Goal: Task Accomplishment & Management: Use online tool/utility

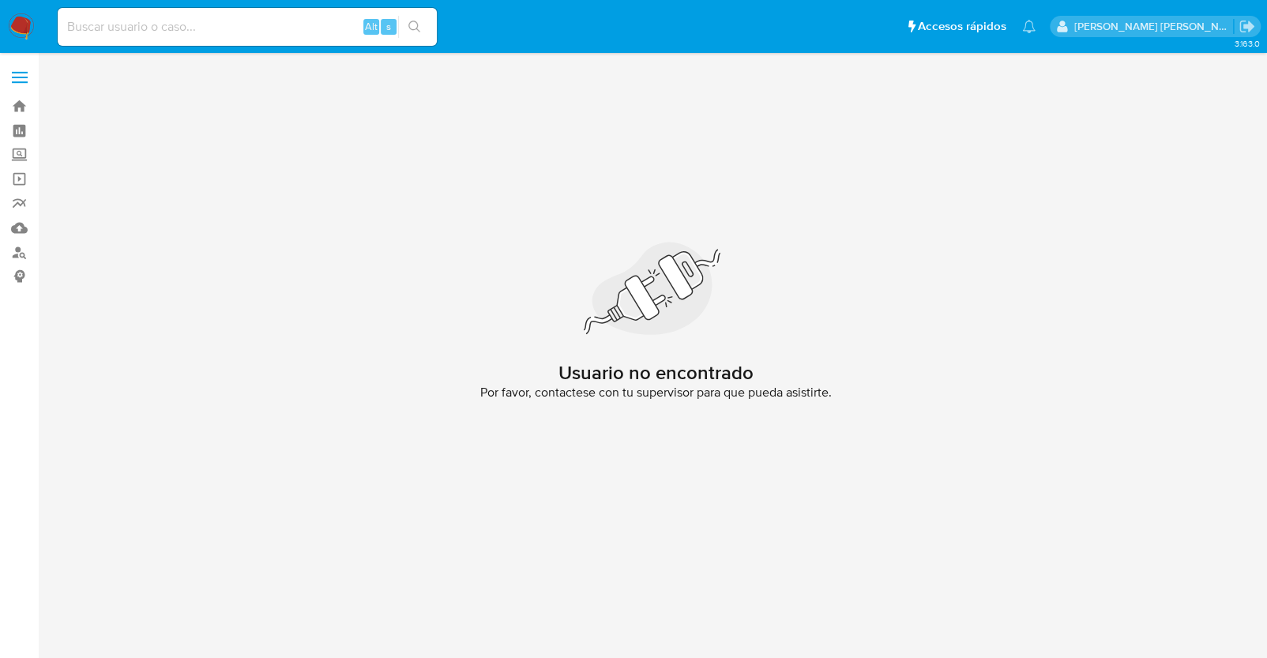
click at [161, 17] on input at bounding box center [247, 27] width 379 height 21
paste input "680161749"
type input "680161749"
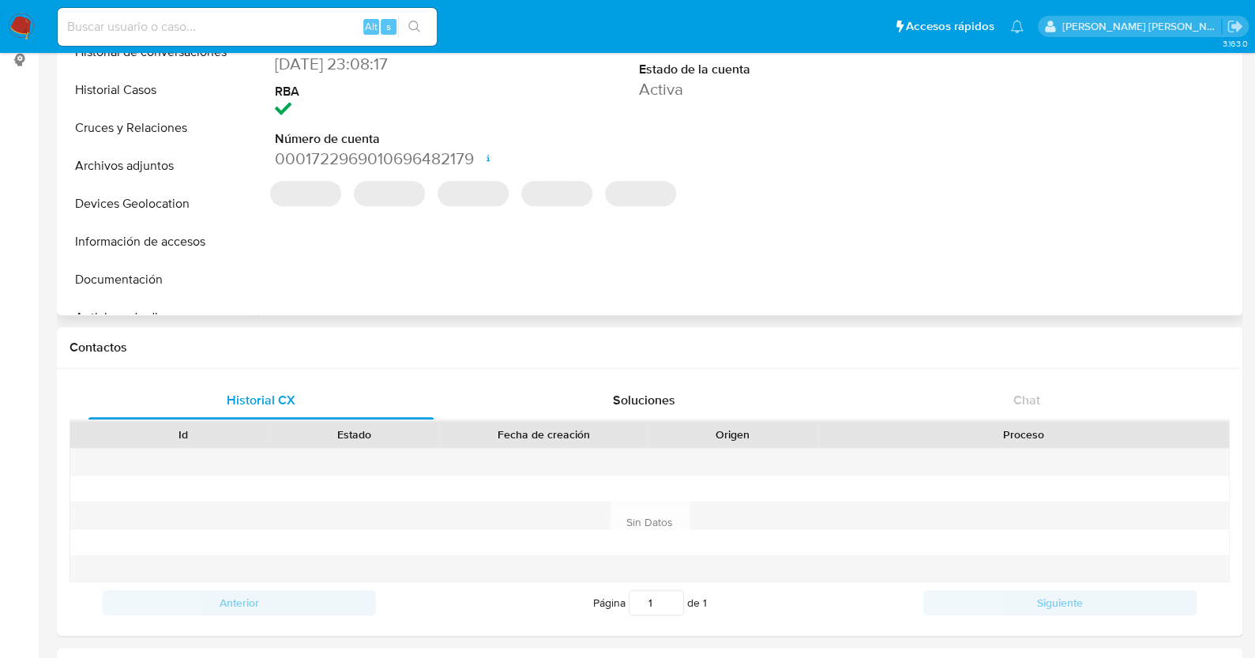
select select "10"
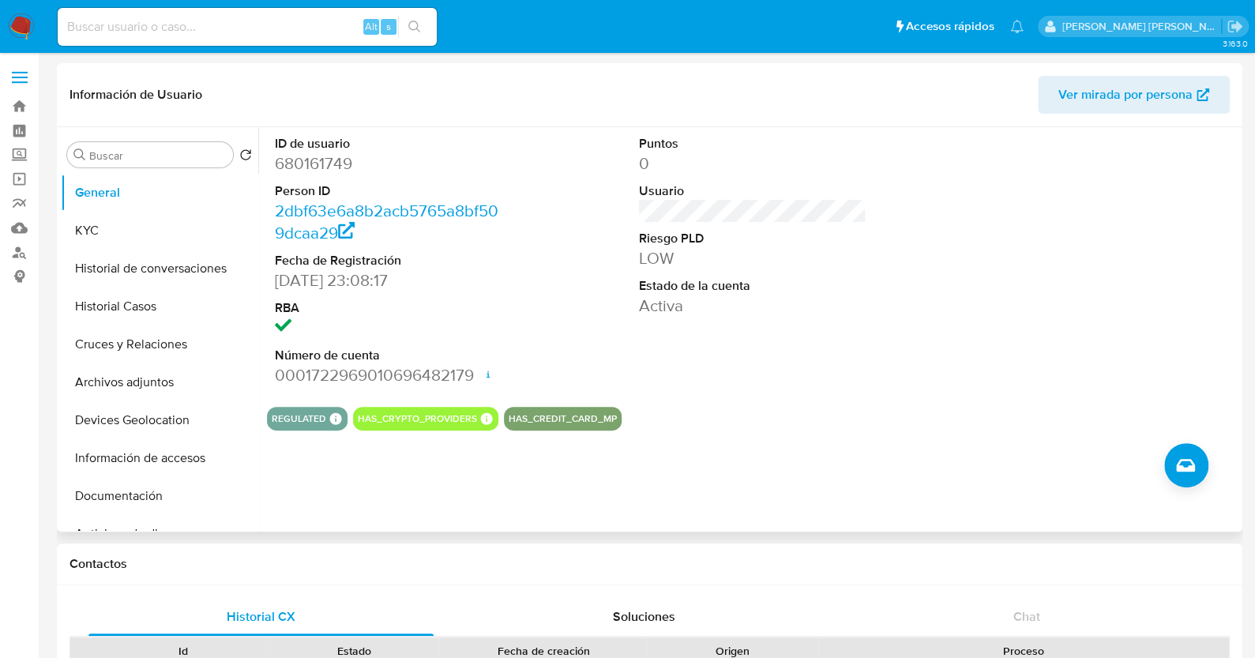
click at [57, 220] on div "Buscar Volver al orden por defecto General KYC Historial de conversaciones Hist…" at bounding box center [650, 329] width 1186 height 404
click at [67, 227] on button "KYC" at bounding box center [153, 231] width 185 height 38
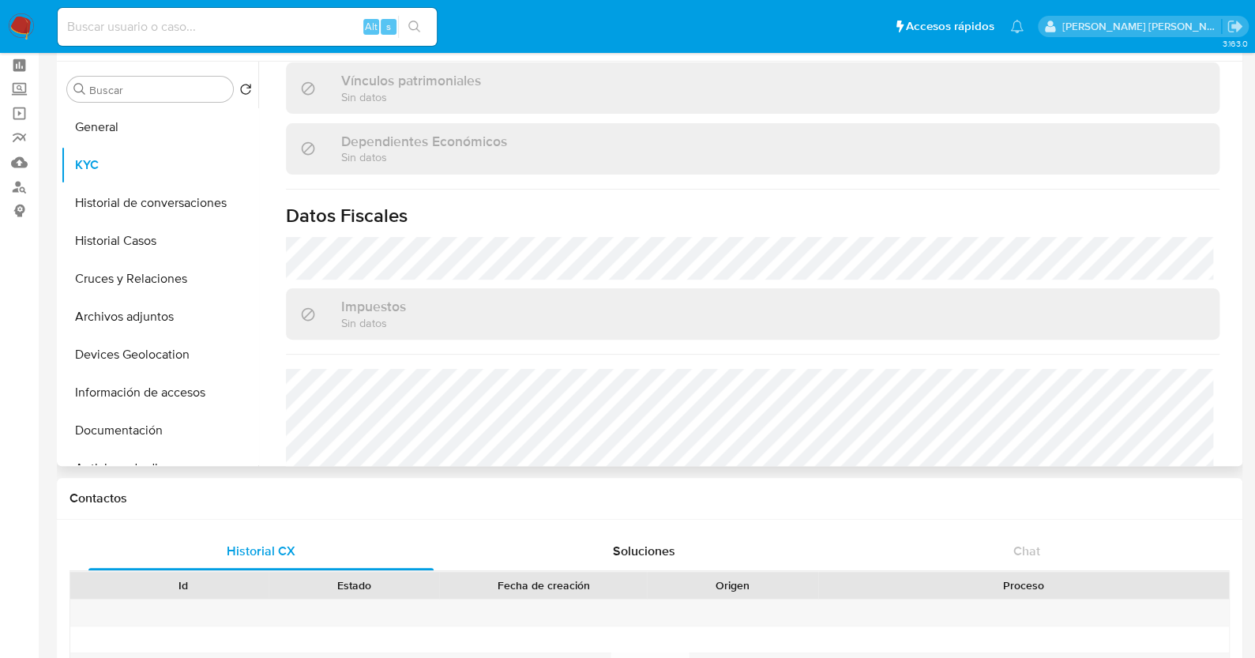
scroll to position [992, 0]
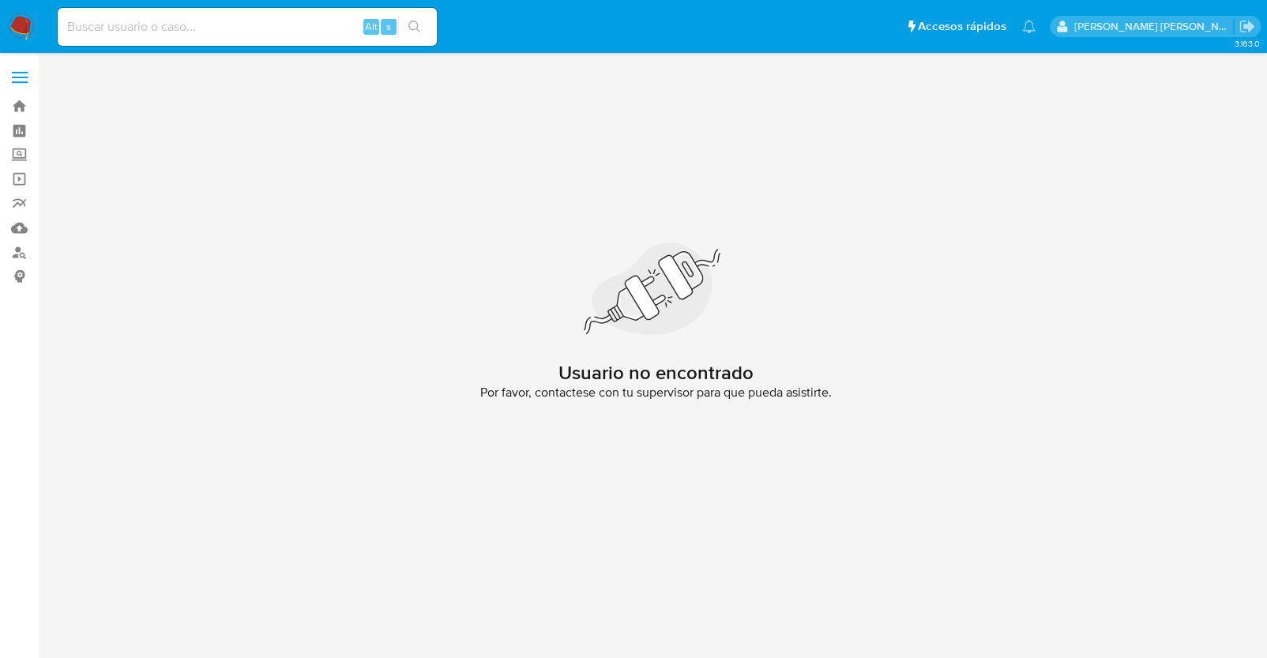
click at [127, 39] on div "Alt s" at bounding box center [247, 27] width 379 height 38
click at [141, 28] on input at bounding box center [247, 27] width 379 height 21
paste input "792715460"
type input "792715460"
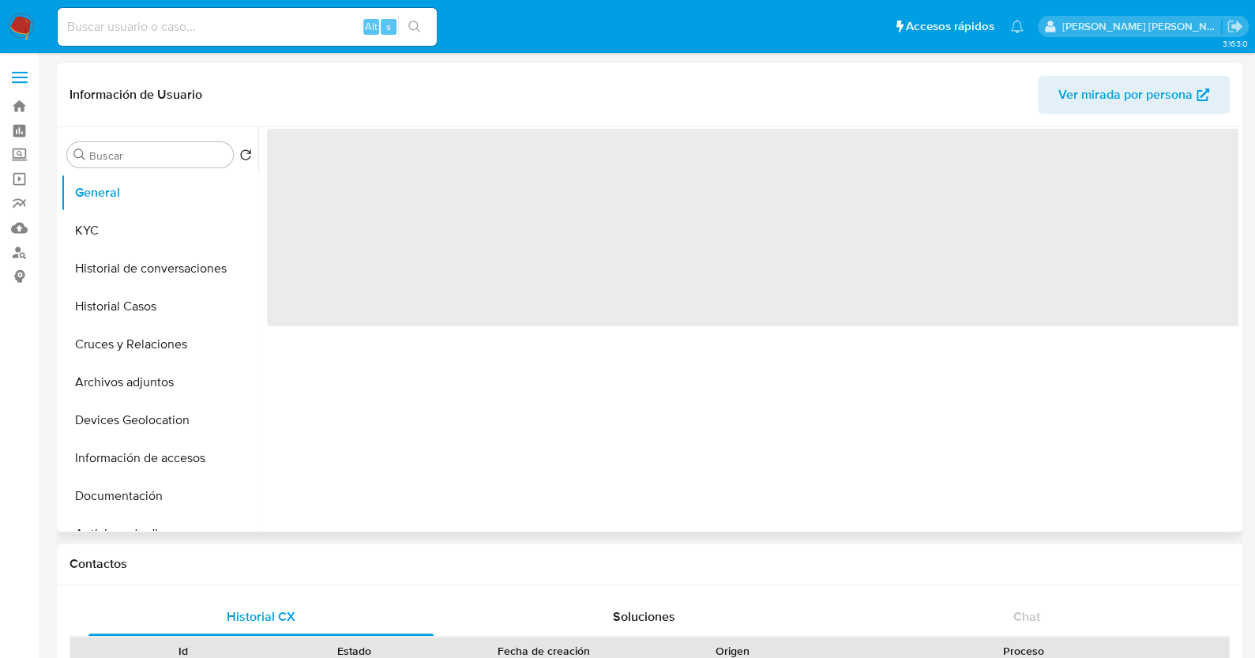
select select "10"
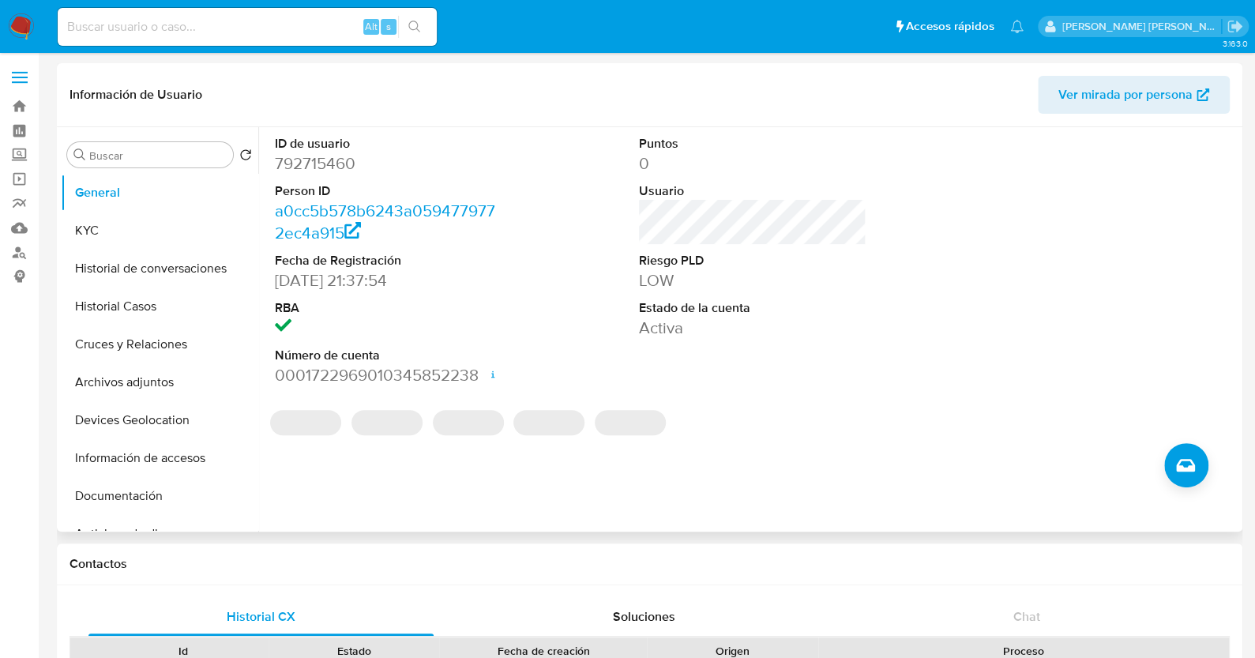
click at [2, 17] on nav "Pausado Ver notificaciones Alt s Accesos rápidos Presiona las siguientes teclas…" at bounding box center [627, 26] width 1255 height 53
click at [14, 24] on img at bounding box center [21, 26] width 27 height 27
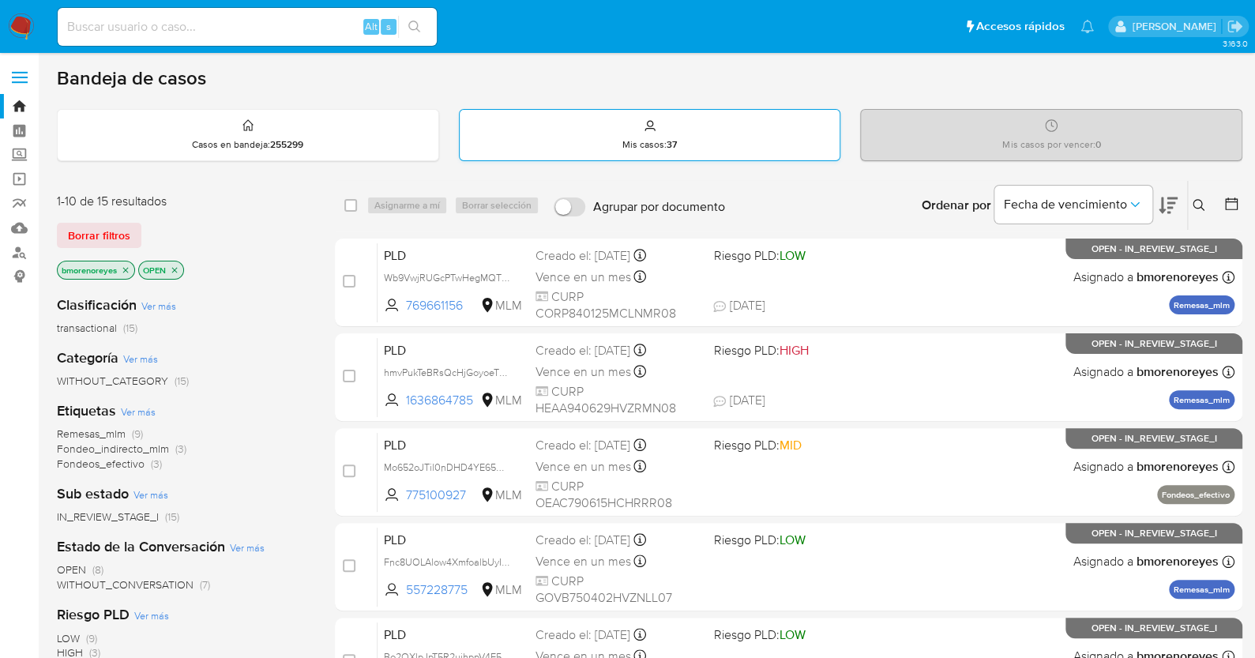
click at [697, 137] on div "Mis casos : 37" at bounding box center [650, 135] width 381 height 51
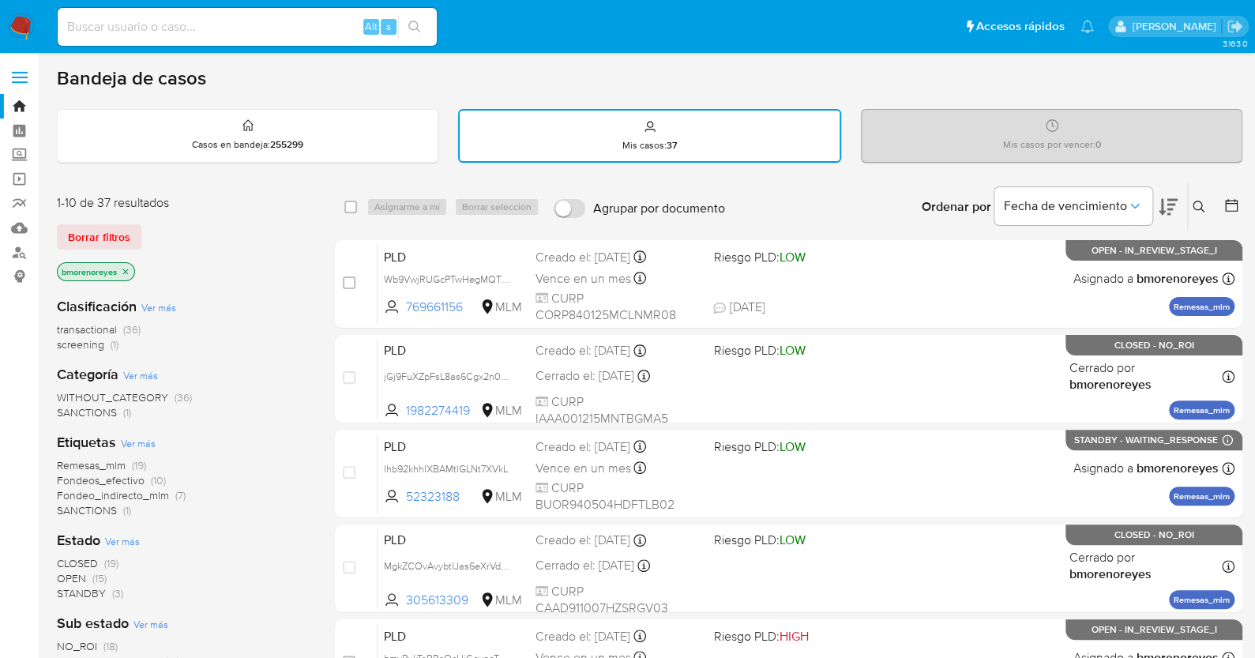
click at [1198, 202] on icon at bounding box center [1199, 207] width 13 height 13
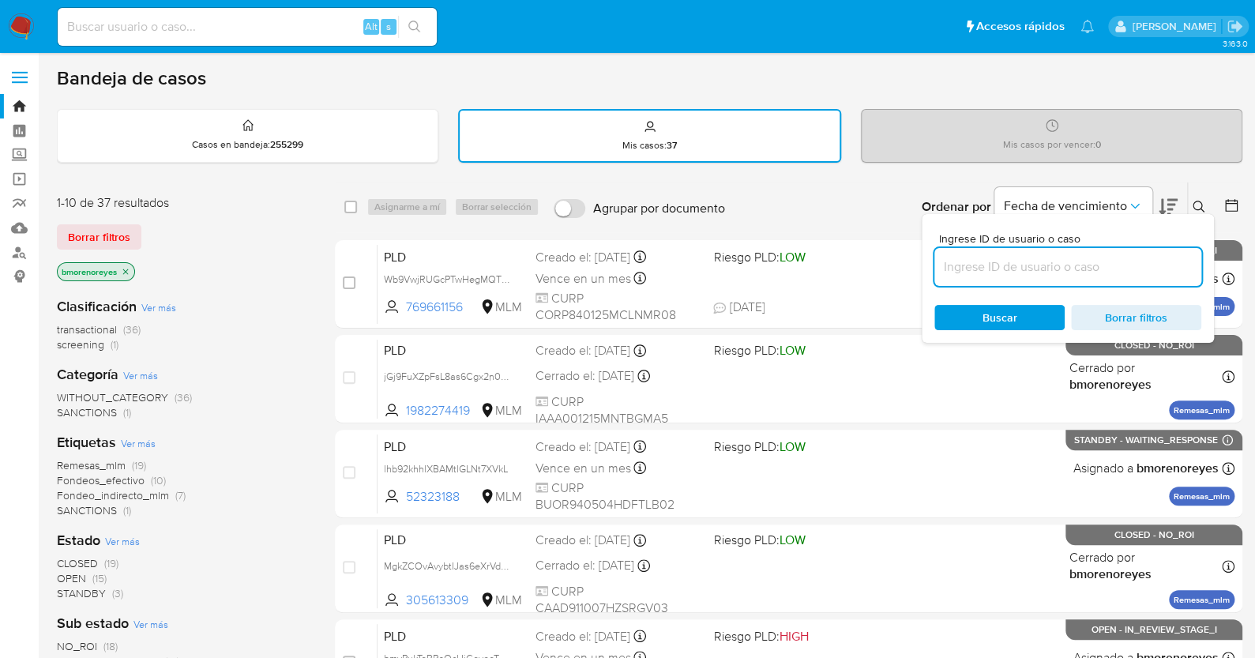
click at [982, 271] on input at bounding box center [1067, 267] width 267 height 21
type input "792715460"
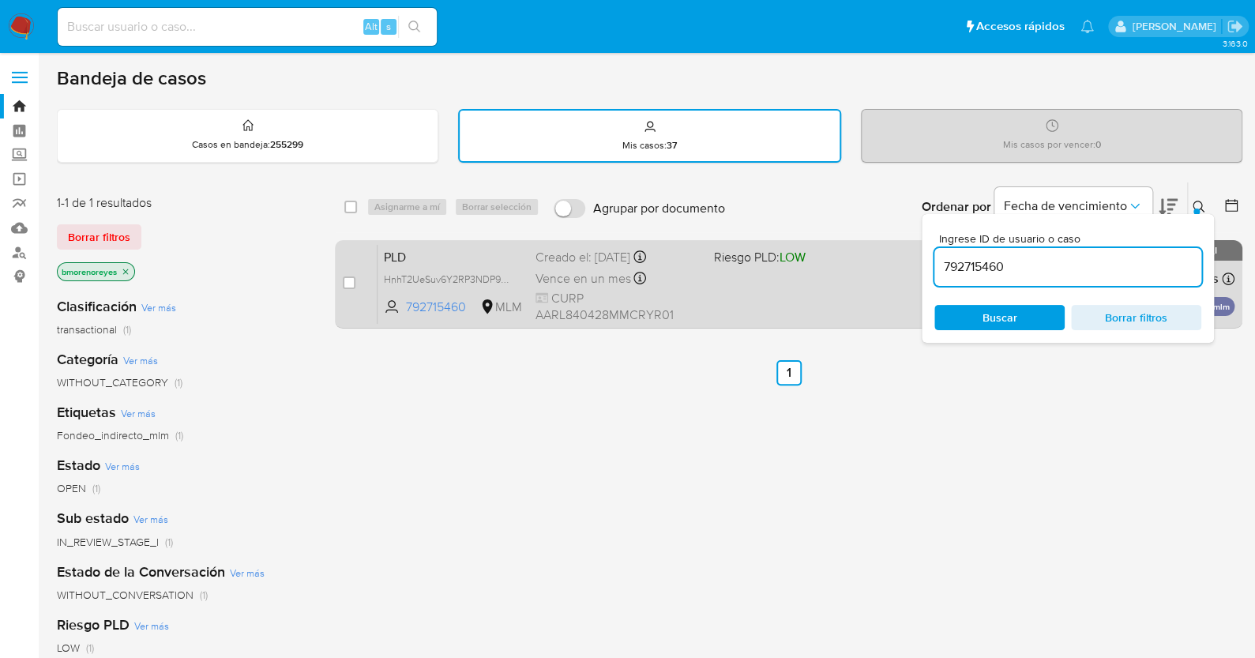
click at [752, 306] on div "PLD HnhT2UeSuv6Y2RP3NDP9rhWP 792715460 MLM Riesgo PLD: LOW Creado el: 12/09/202…" at bounding box center [806, 284] width 857 height 80
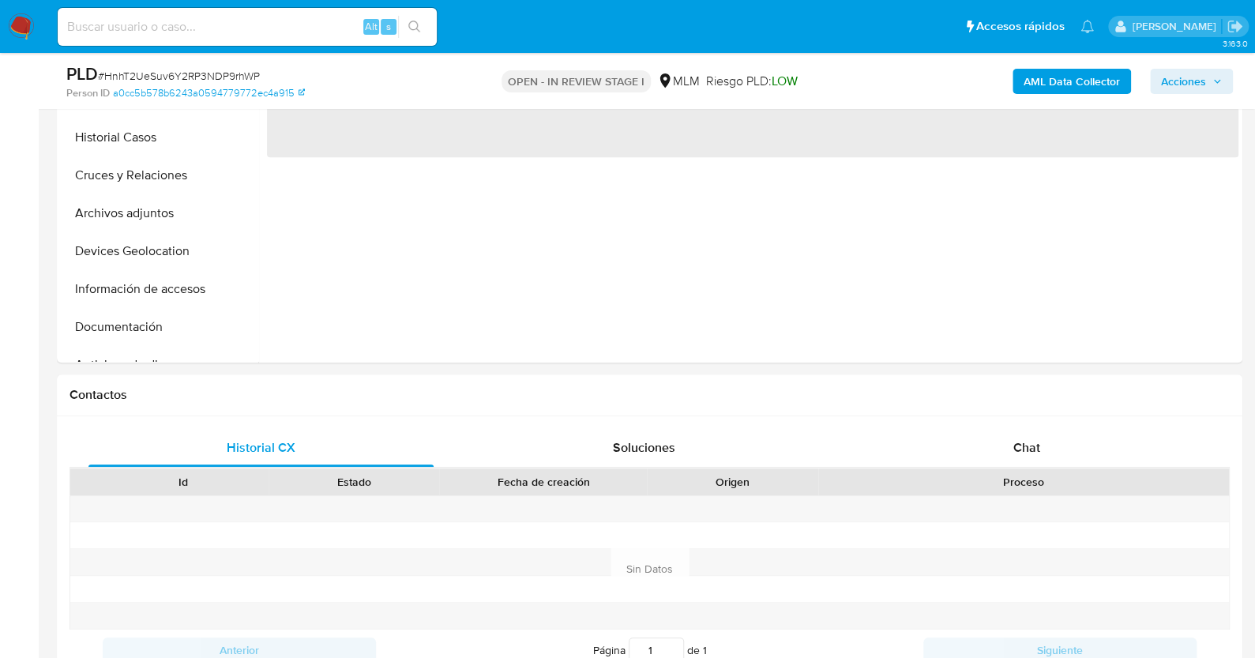
select select "10"
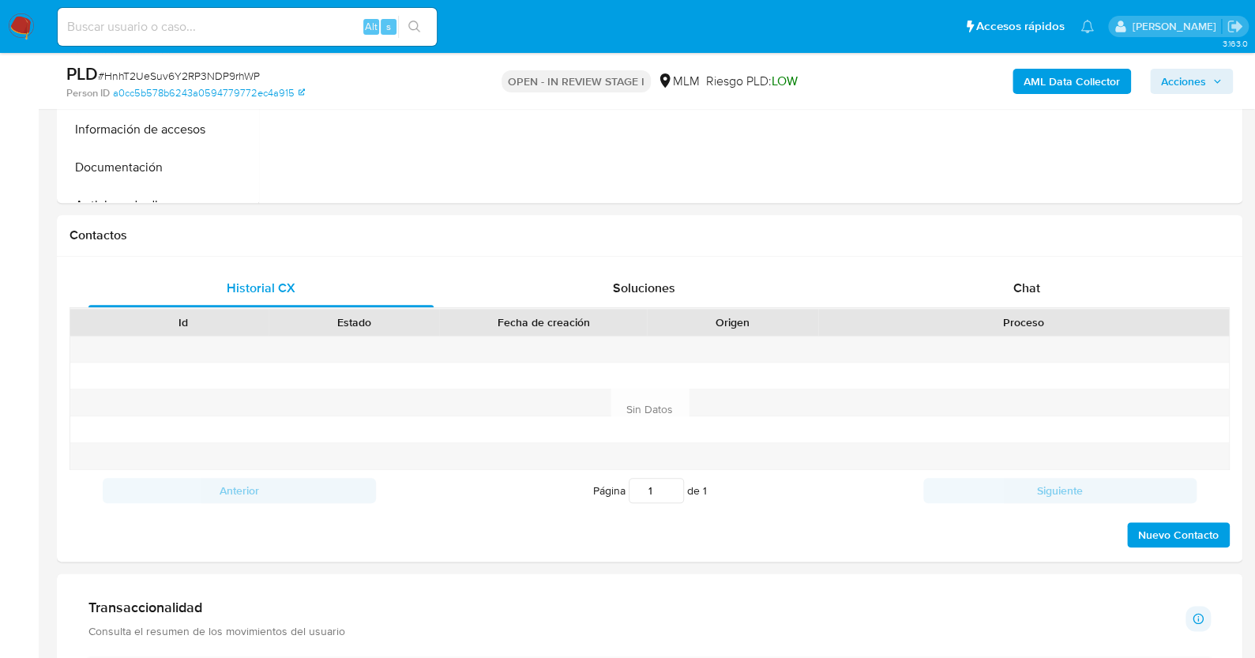
scroll to position [774, 0]
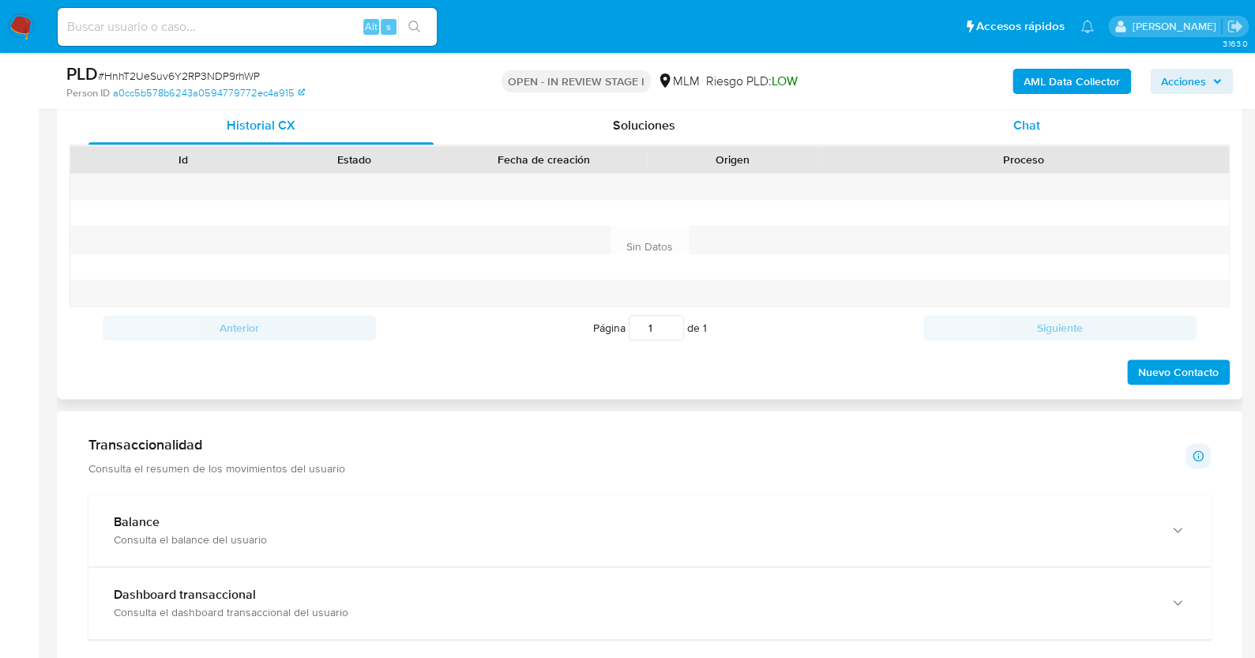
click at [1016, 122] on span "Chat" at bounding box center [1026, 125] width 27 height 18
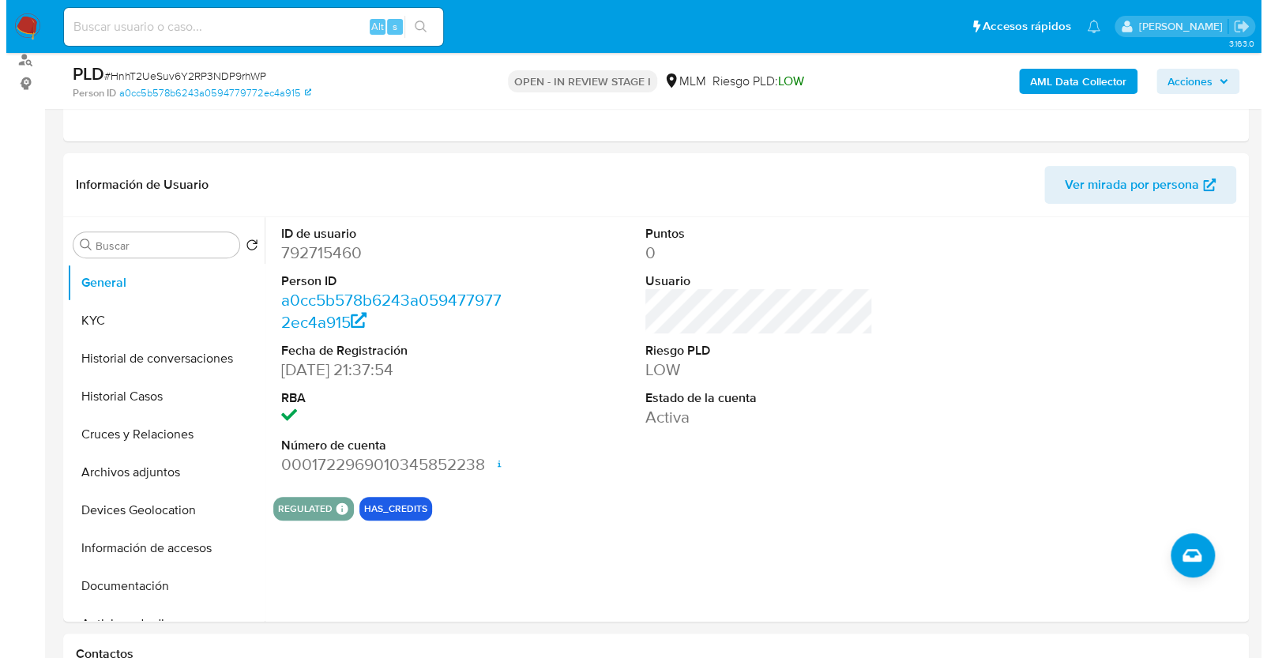
scroll to position [131, 0]
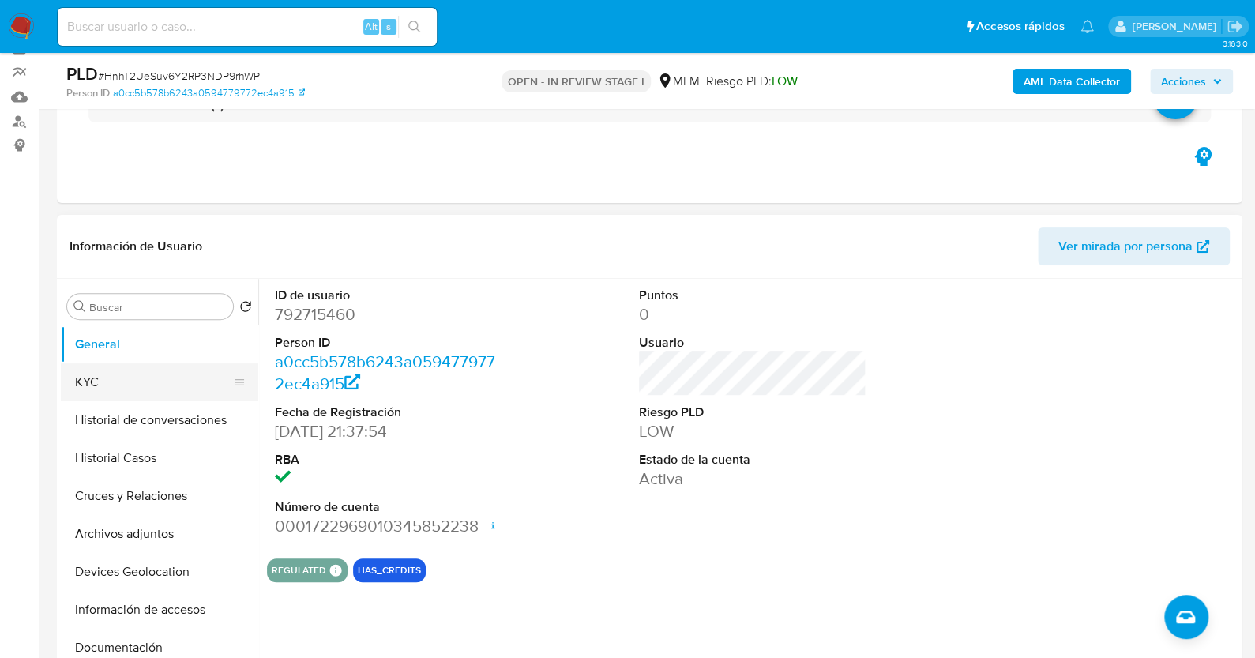
click at [125, 366] on button "KYC" at bounding box center [153, 382] width 185 height 38
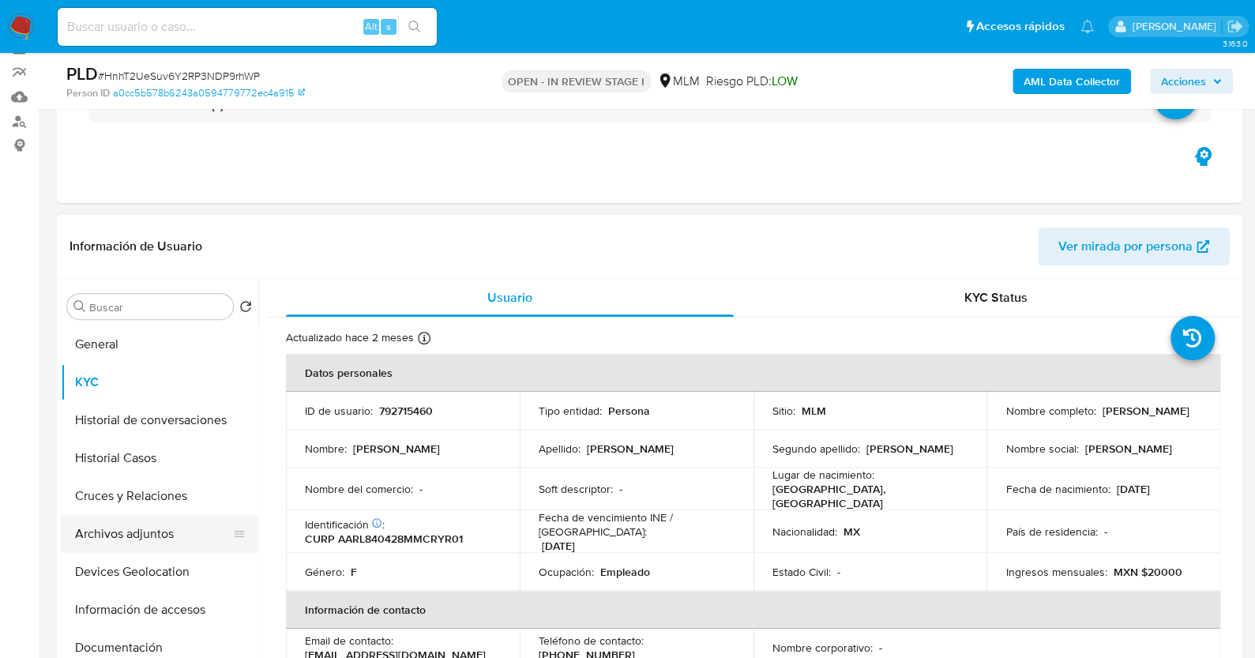
click at [137, 535] on button "Archivos adjuntos" at bounding box center [153, 534] width 185 height 38
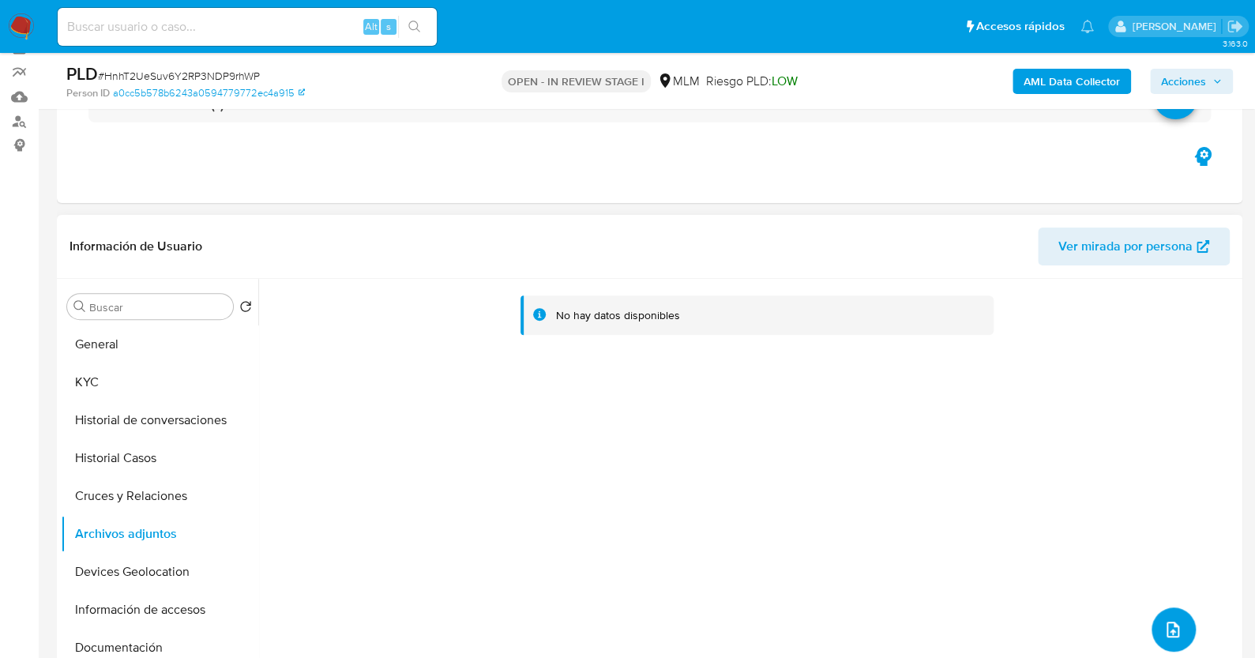
click at [1169, 625] on icon "upload-file" at bounding box center [1172, 629] width 19 height 19
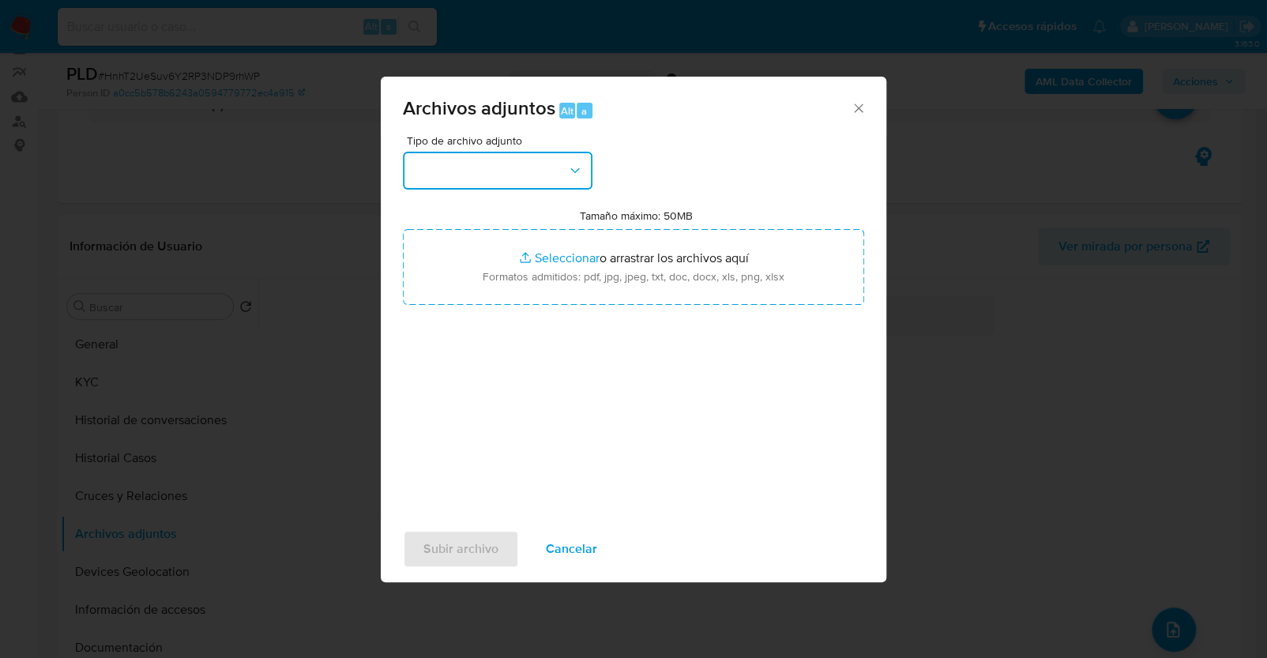
click at [505, 179] on button "button" at bounding box center [498, 171] width 190 height 38
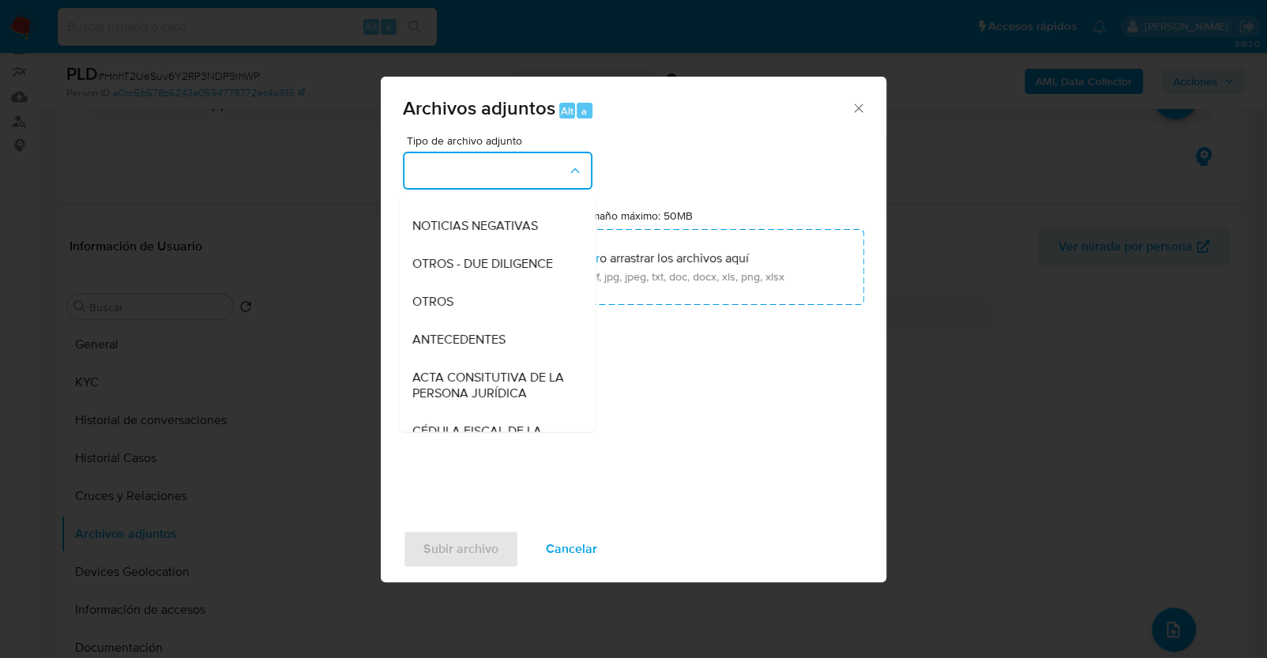
scroll to position [282, 0]
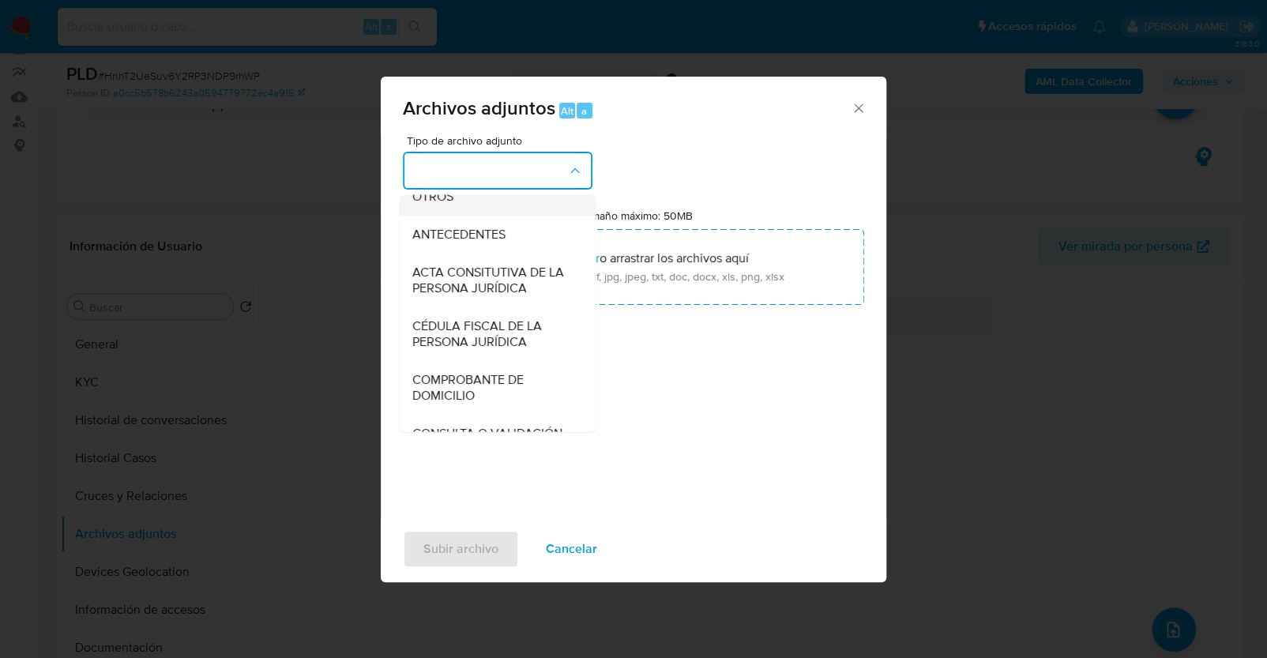
click at [475, 216] on div "OTROS" at bounding box center [492, 197] width 161 height 38
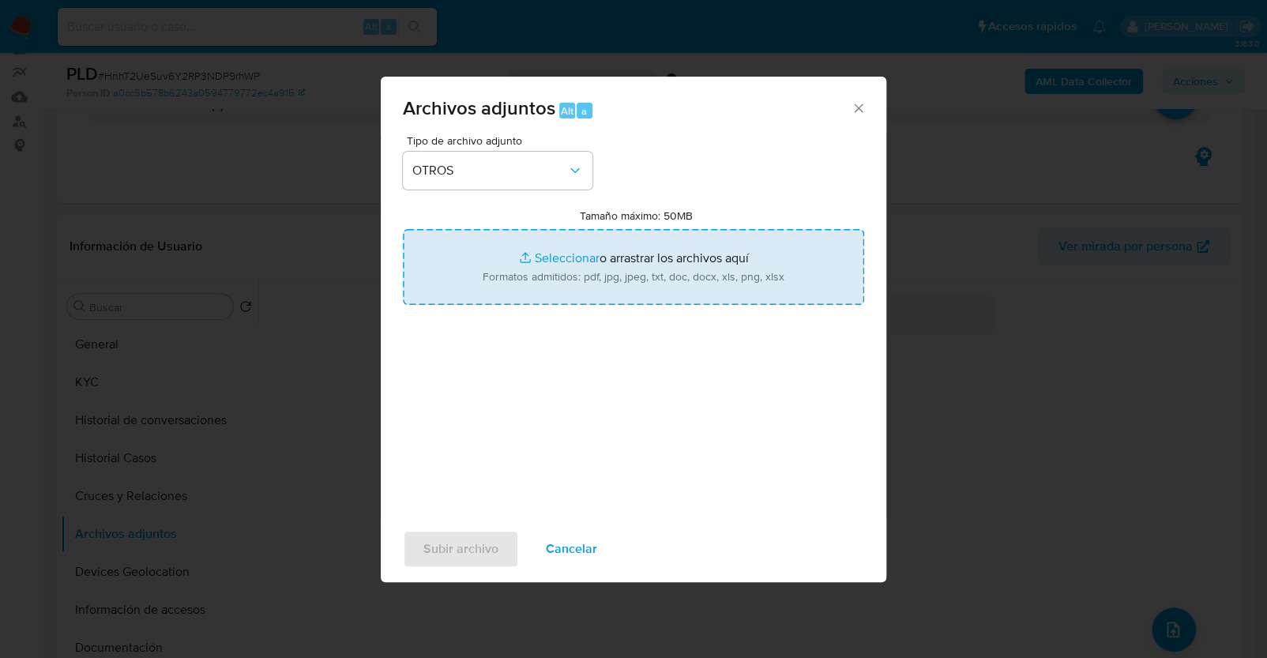
click at [538, 256] on input "Tamaño máximo: 50MB Seleccionar archivos" at bounding box center [633, 267] width 461 height 76
click at [603, 261] on input "Tamaño máximo: 50MB Seleccionar archivos" at bounding box center [633, 267] width 461 height 76
